Goal: Information Seeking & Learning: Learn about a topic

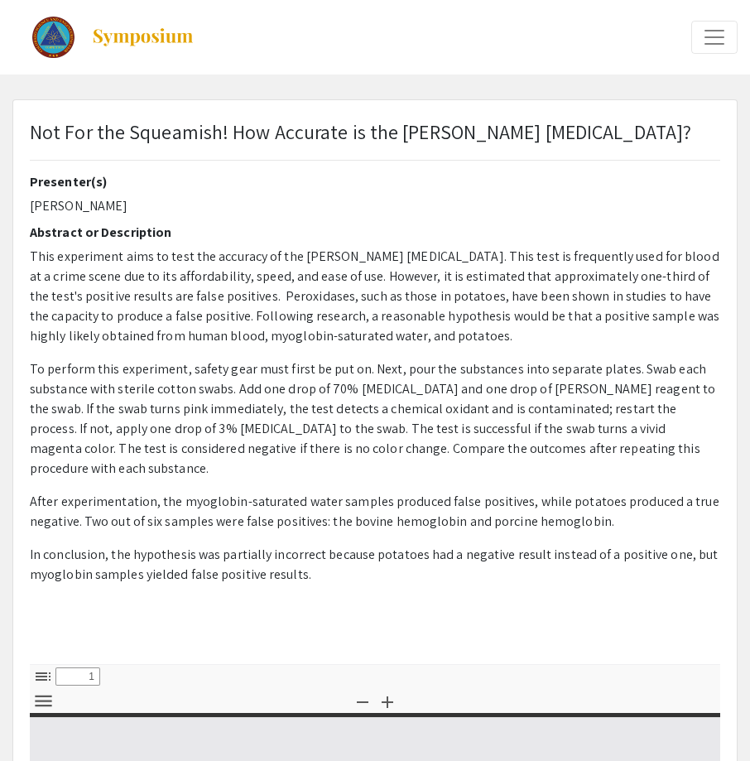
type input "0"
select select "custom"
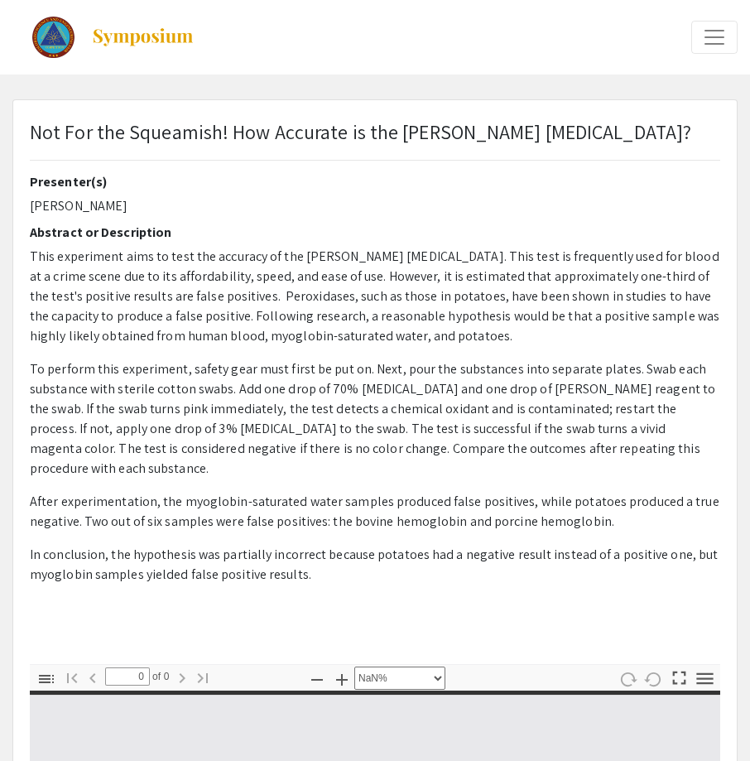
type input "1"
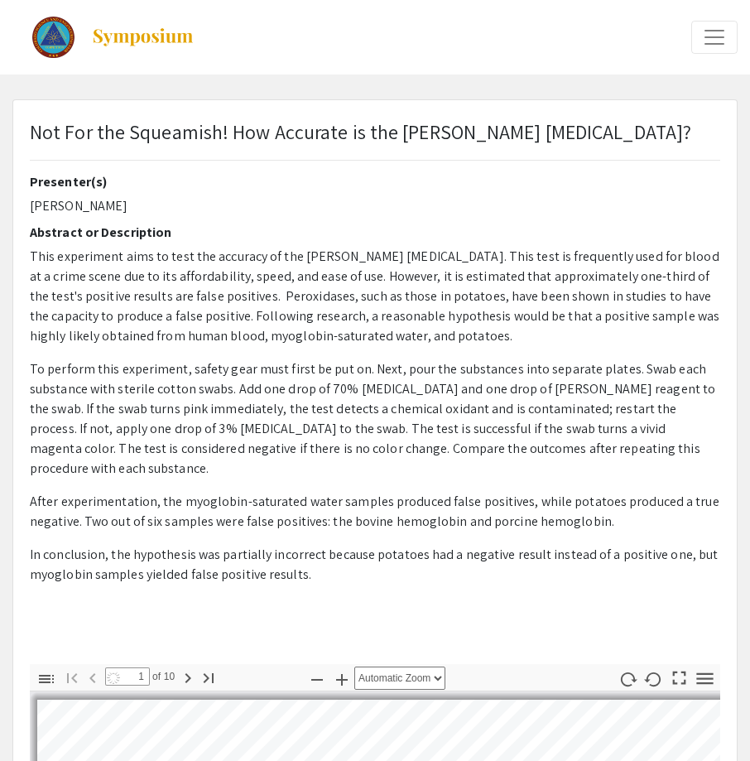
select select "auto"
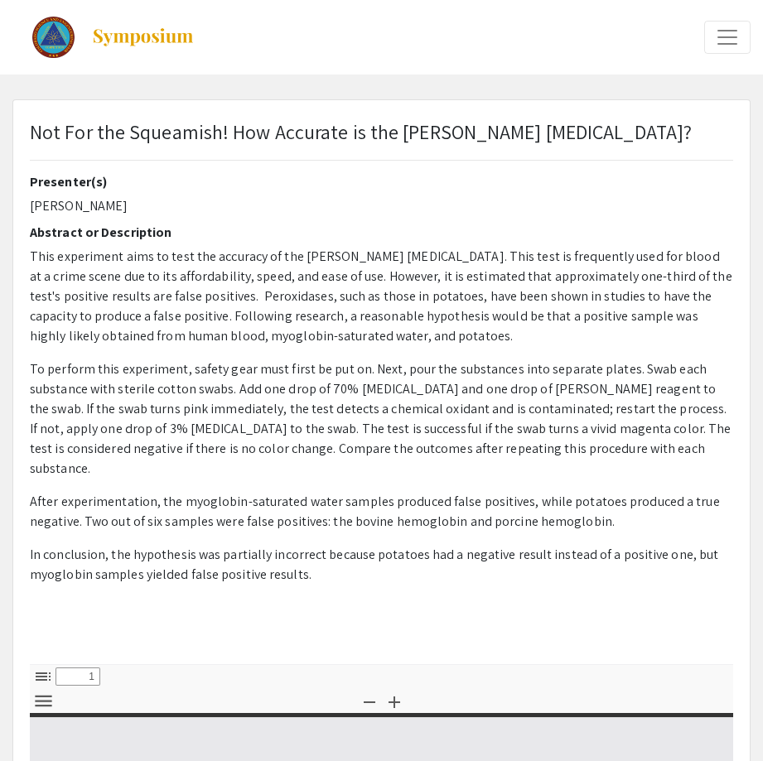
select select "custom"
type input "0"
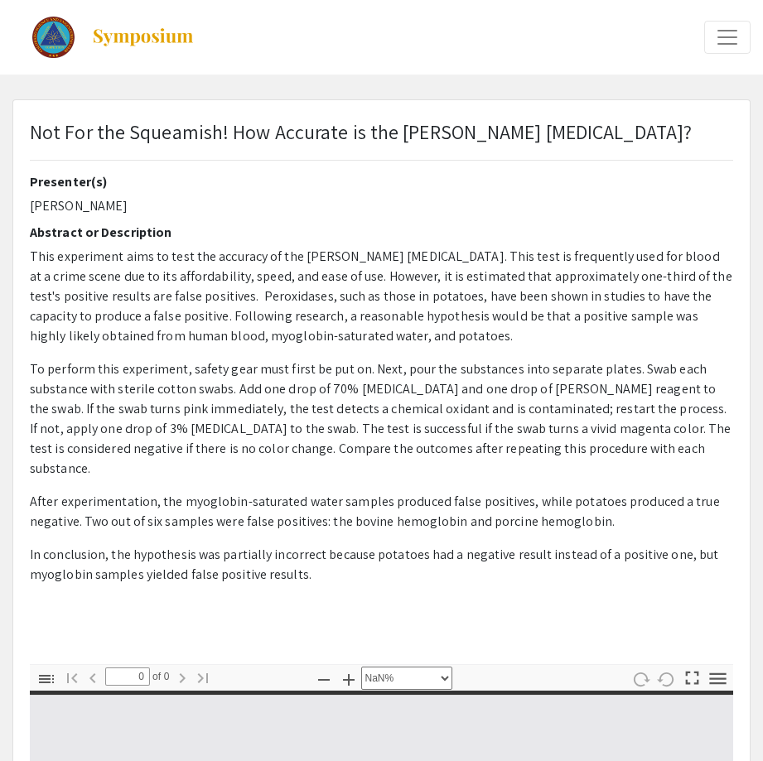
select select "auto"
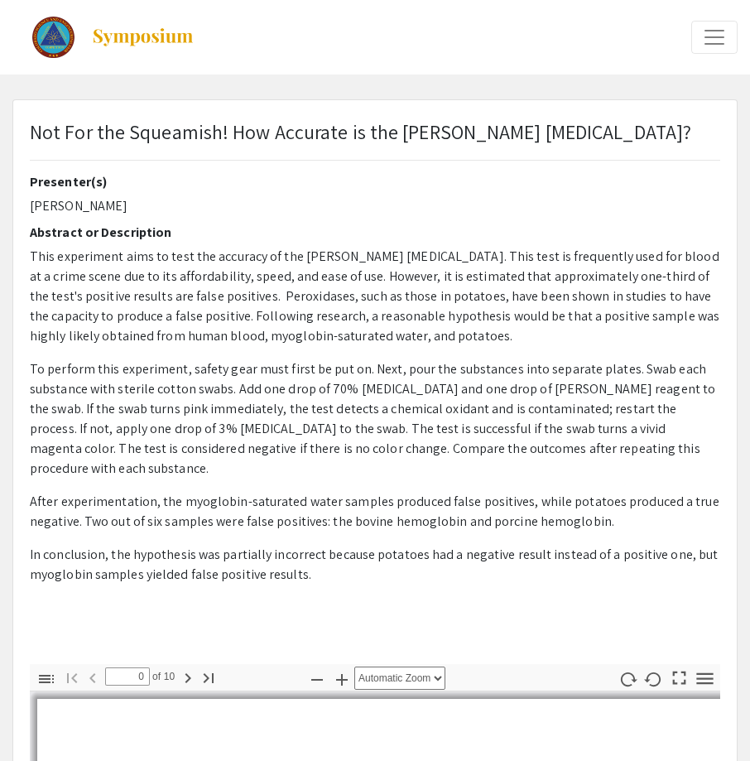
type input "1"
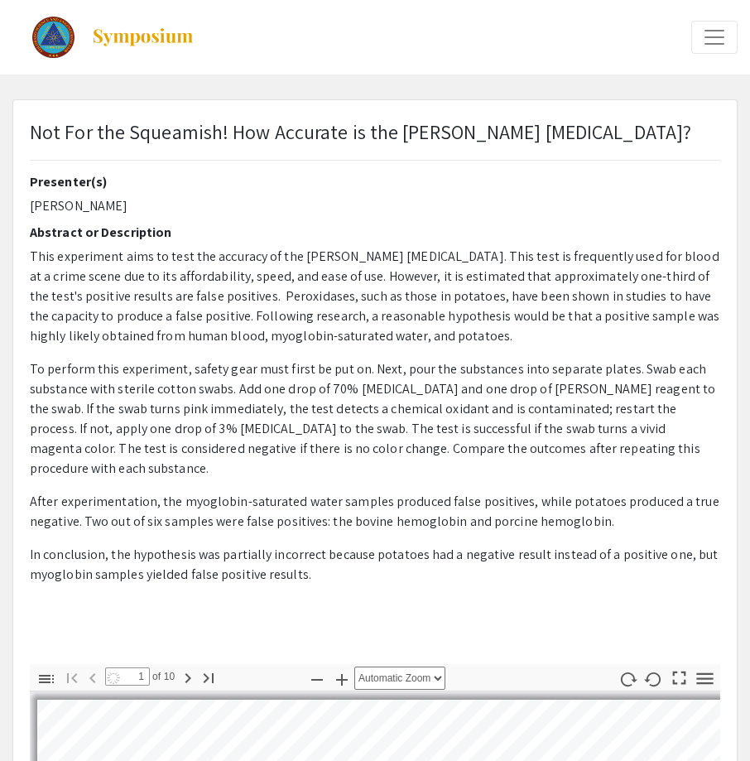
select select "auto"
